Goal: Information Seeking & Learning: Learn about a topic

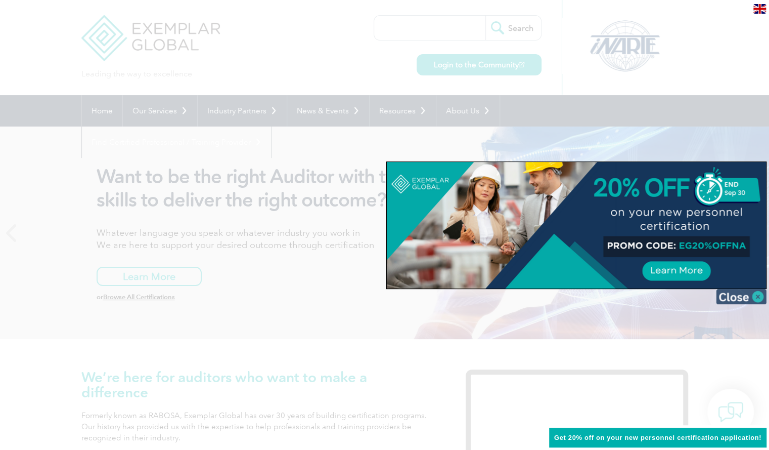
click at [737, 295] on img at bounding box center [741, 296] width 51 height 15
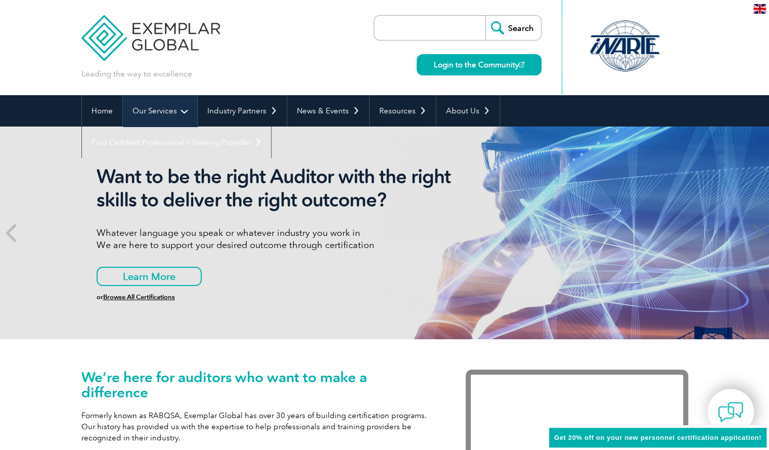
click at [179, 109] on link "Our Services" at bounding box center [160, 110] width 74 height 31
click at [176, 112] on link "Our Services" at bounding box center [160, 110] width 74 height 31
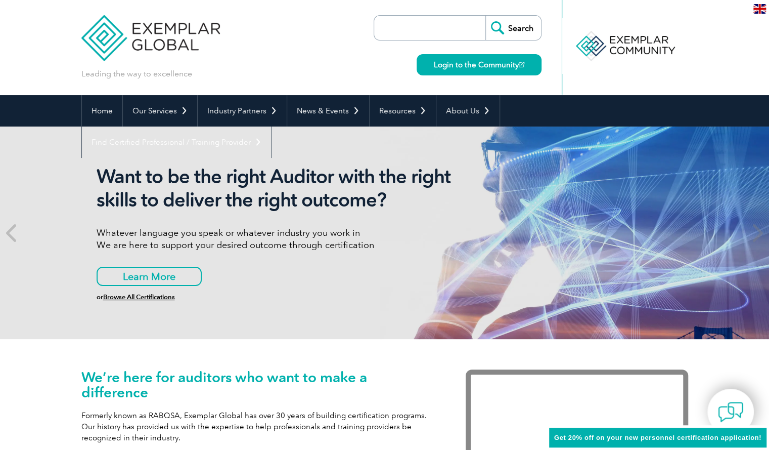
click at [0, 0] on link "Individual Certifications" at bounding box center [0, 0] width 0 height 0
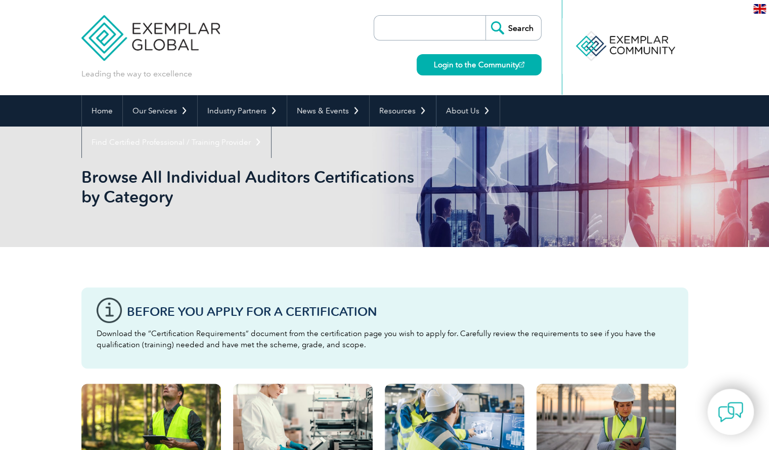
click at [436, 36] on input "search" at bounding box center [432, 28] width 106 height 24
type input "six sigma"
click at [486, 16] on input "Search" at bounding box center [514, 28] width 56 height 24
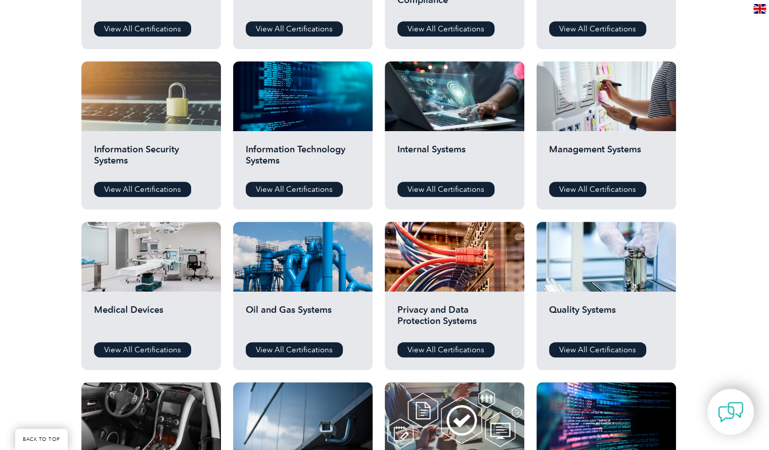
scroll to position [556, 0]
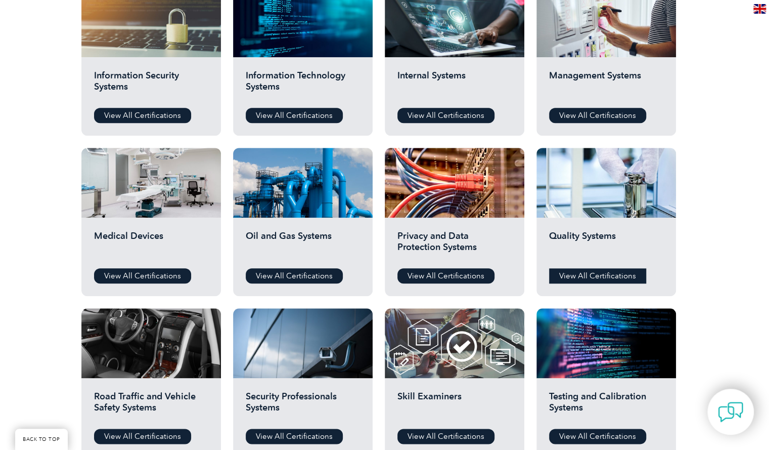
click at [616, 277] on link "View All Certifications" at bounding box center [597, 275] width 97 height 15
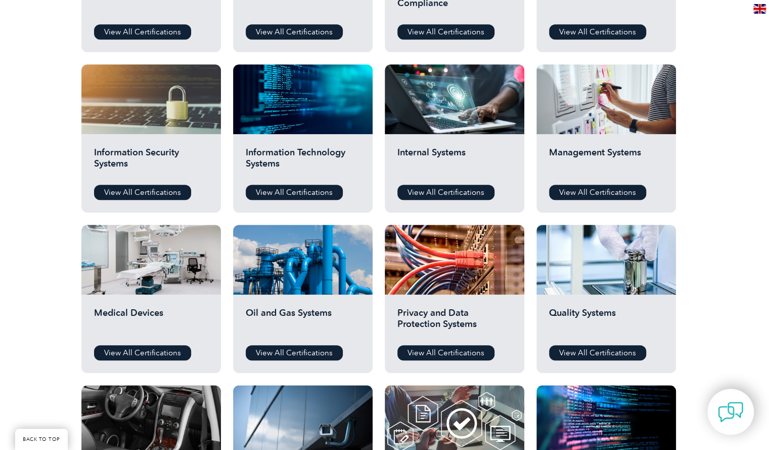
scroll to position [455, 0]
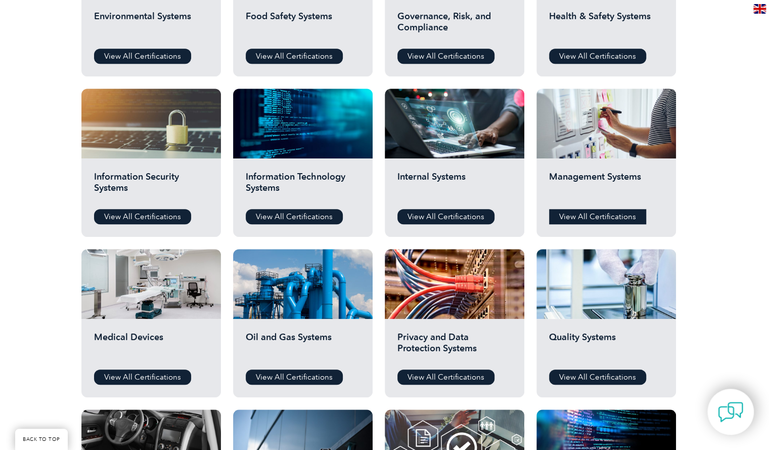
click at [590, 211] on link "View All Certifications" at bounding box center [597, 216] width 97 height 15
click at [305, 213] on link "View All Certifications" at bounding box center [294, 216] width 97 height 15
click at [126, 211] on link "View All Certifications" at bounding box center [142, 216] width 97 height 15
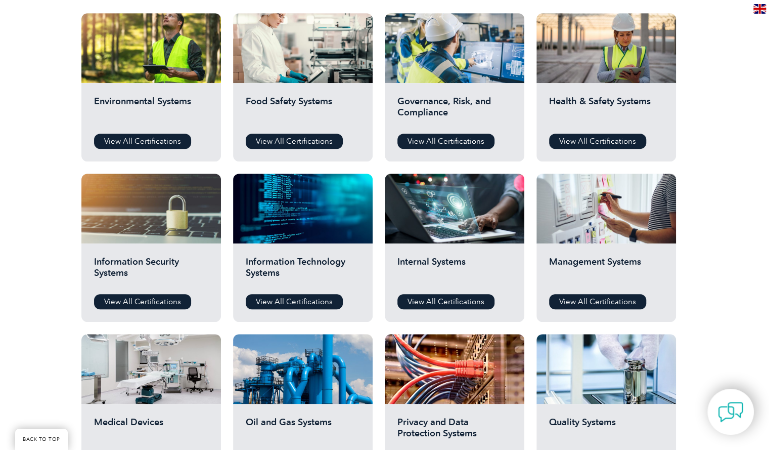
scroll to position [354, 0]
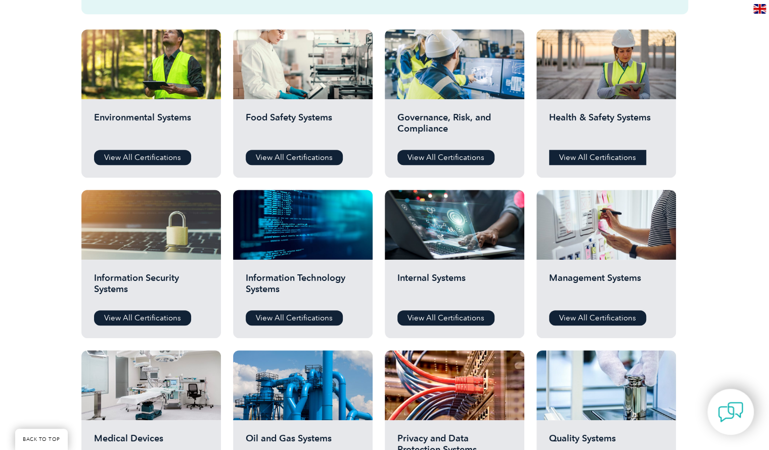
click at [583, 156] on link "View All Certifications" at bounding box center [597, 157] width 97 height 15
click at [437, 150] on link "View All Certifications" at bounding box center [446, 157] width 97 height 15
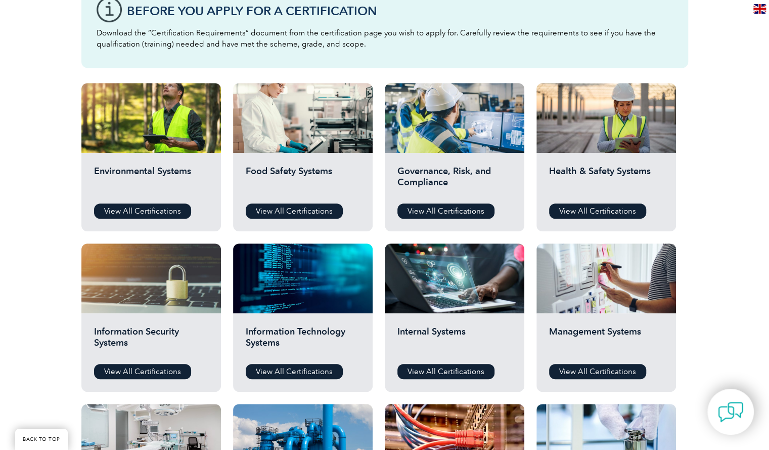
scroll to position [304, 0]
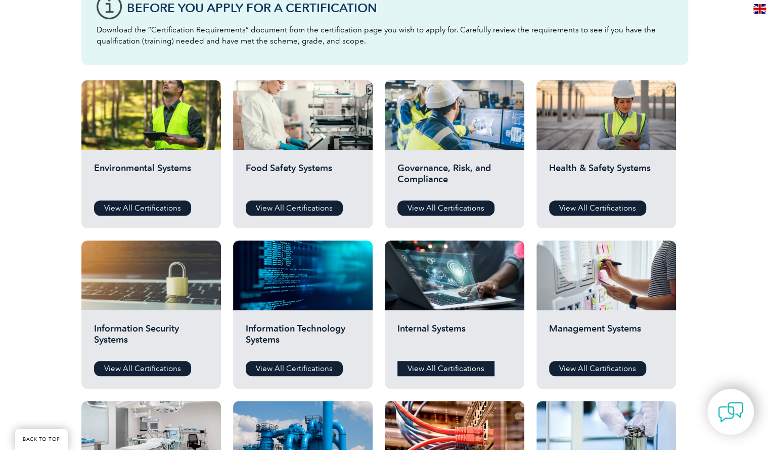
click at [464, 373] on link "View All Certifications" at bounding box center [446, 368] width 97 height 15
click at [157, 218] on div "Environmental Systems View All Certifications" at bounding box center [151, 189] width 140 height 78
click at [157, 213] on link "View All Certifications" at bounding box center [142, 207] width 97 height 15
click at [317, 205] on link "View All Certifications" at bounding box center [294, 207] width 97 height 15
click at [130, 208] on link "View All Certifications" at bounding box center [142, 207] width 97 height 15
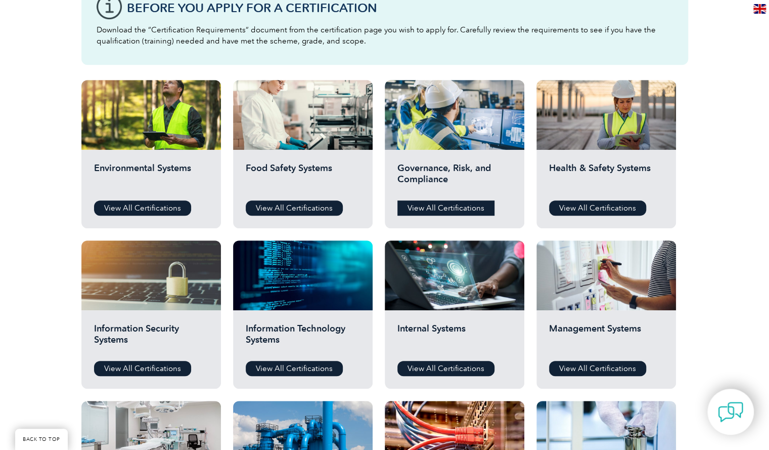
click at [467, 203] on link "View All Certifications" at bounding box center [446, 207] width 97 height 15
click at [137, 209] on link "View All Certifications" at bounding box center [142, 207] width 97 height 15
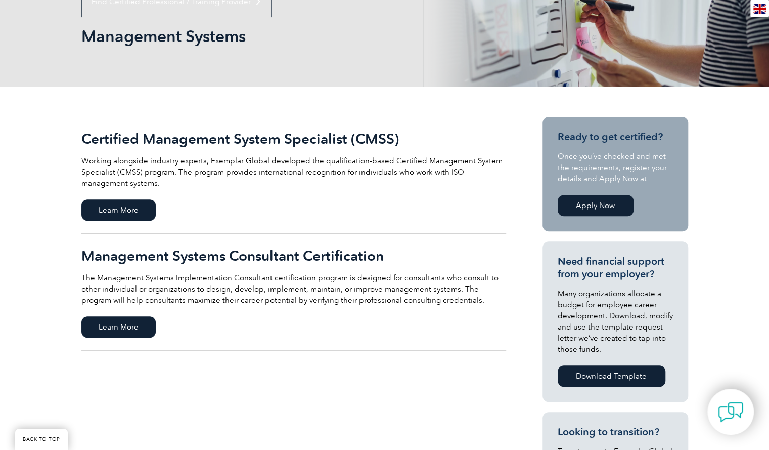
scroll to position [152, 0]
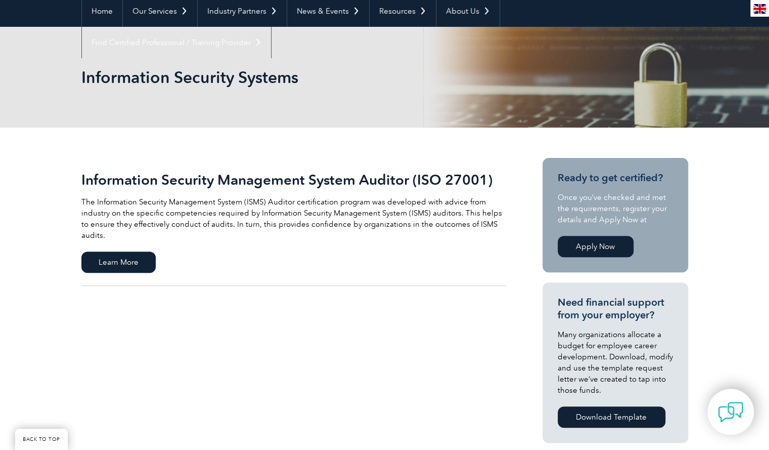
scroll to position [101, 0]
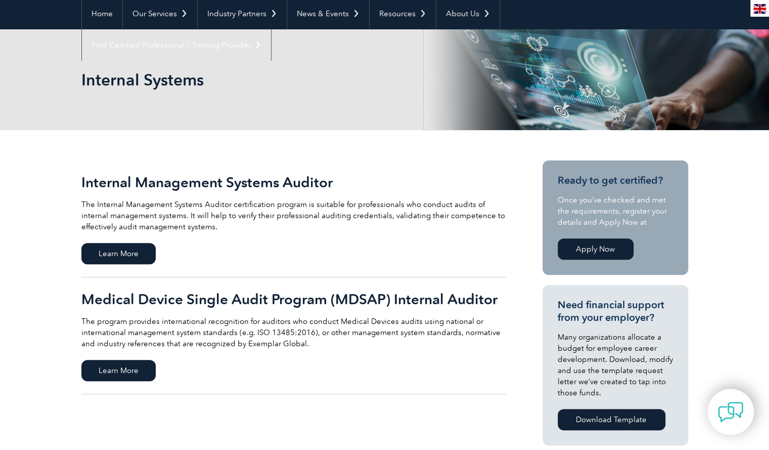
scroll to position [101, 0]
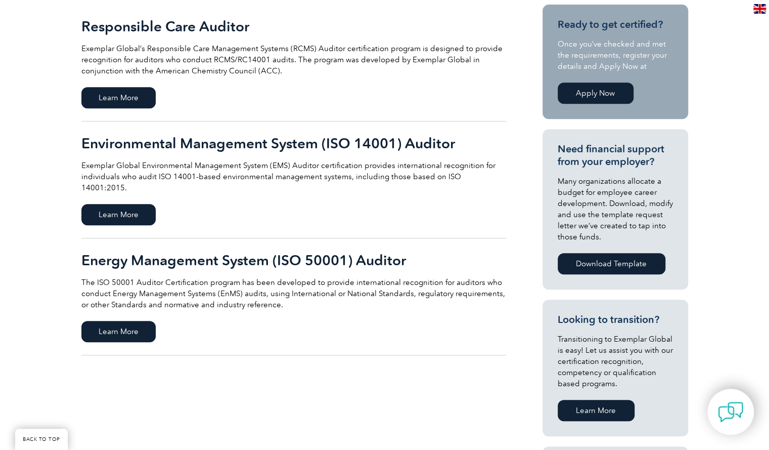
scroll to position [51, 0]
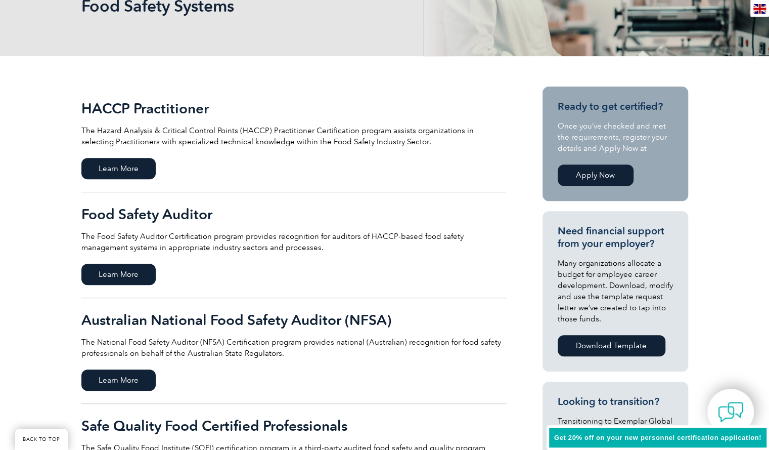
scroll to position [152, 0]
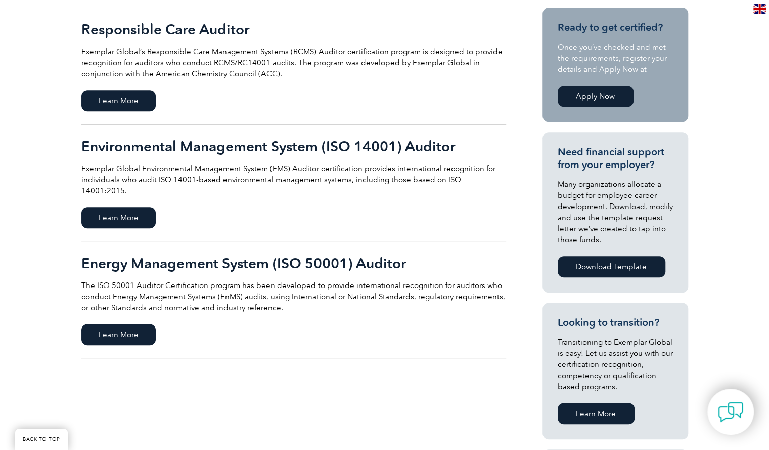
scroll to position [253, 0]
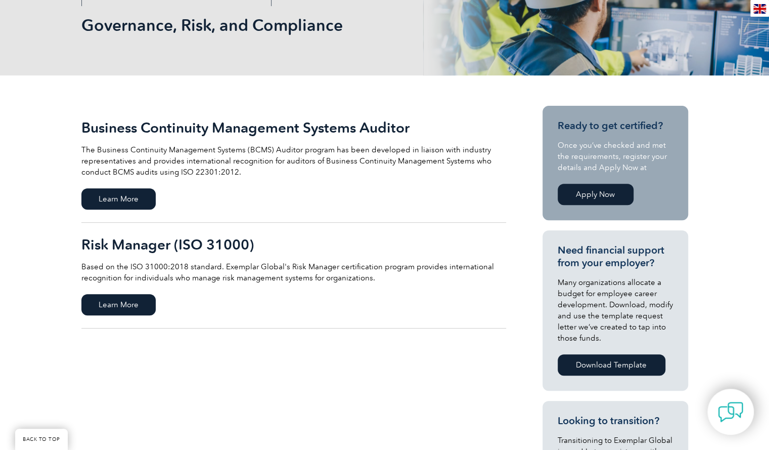
scroll to position [51, 0]
